Goal: Information Seeking & Learning: Learn about a topic

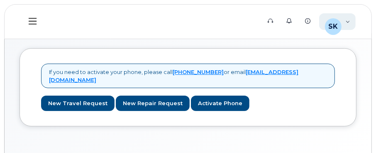
click at [345, 20] on div "[PERSON_NAME], [PERSON_NAME] (ONB) Employee" at bounding box center [337, 21] width 37 height 17
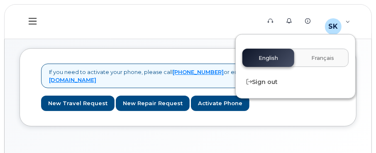
click at [267, 55] on div "English Français" at bounding box center [296, 58] width 106 height 18
click at [32, 22] on icon at bounding box center [33, 21] width 8 height 9
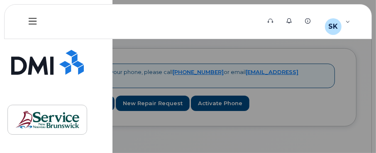
click at [159, 59] on div at bounding box center [188, 76] width 376 height 153
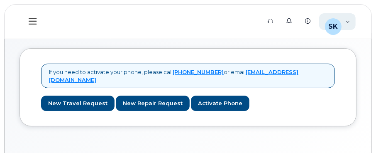
click at [337, 26] on span "SK" at bounding box center [333, 27] width 10 height 10
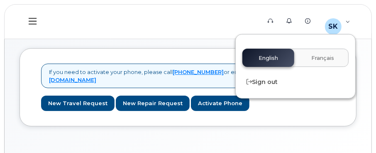
click at [260, 59] on div "English Français" at bounding box center [296, 58] width 106 height 18
click at [306, 20] on link "Knowledge Base" at bounding box center [309, 20] width 19 height 17
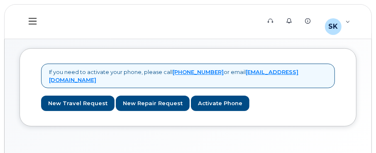
drag, startPoint x: 29, startPoint y: 19, endPoint x: 164, endPoint y: 15, distance: 134.2
click at [31, 19] on icon at bounding box center [33, 21] width 8 height 9
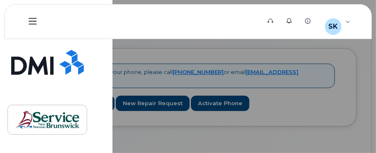
click at [39, 22] on button at bounding box center [33, 22] width 27 height 24
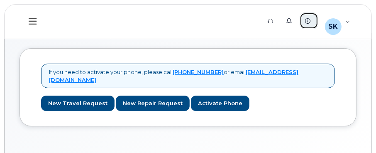
click at [310, 22] on icon at bounding box center [308, 20] width 5 height 5
click at [32, 21] on icon at bounding box center [33, 21] width 8 height 7
